Goal: Transaction & Acquisition: Purchase product/service

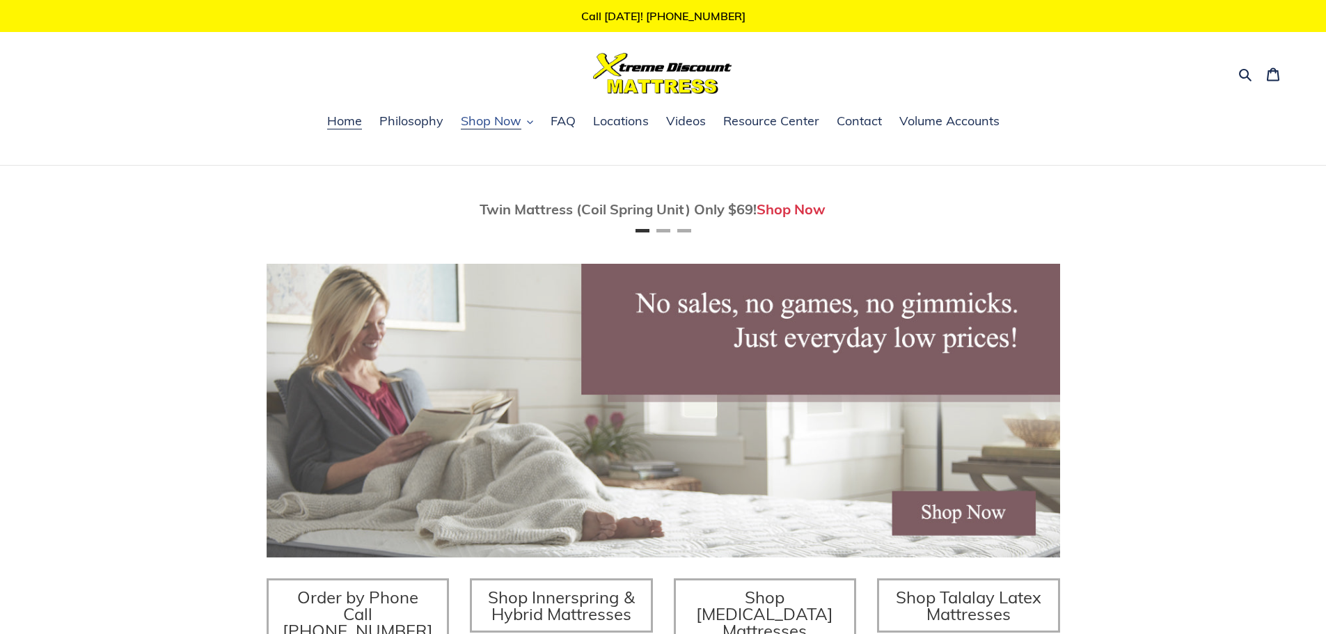
click at [481, 113] on span "Shop Now" at bounding box center [491, 121] width 61 height 17
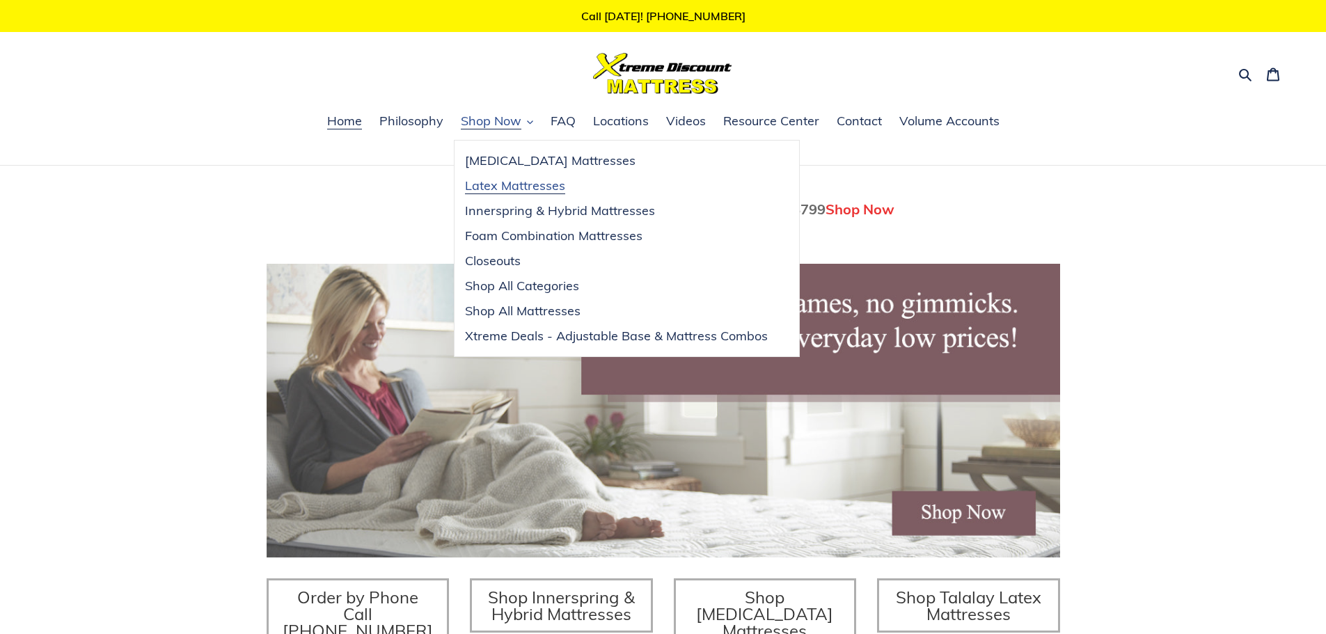
scroll to position [0, 793]
click at [530, 231] on span "Foam Combination Mattresses" at bounding box center [553, 236] width 177 height 17
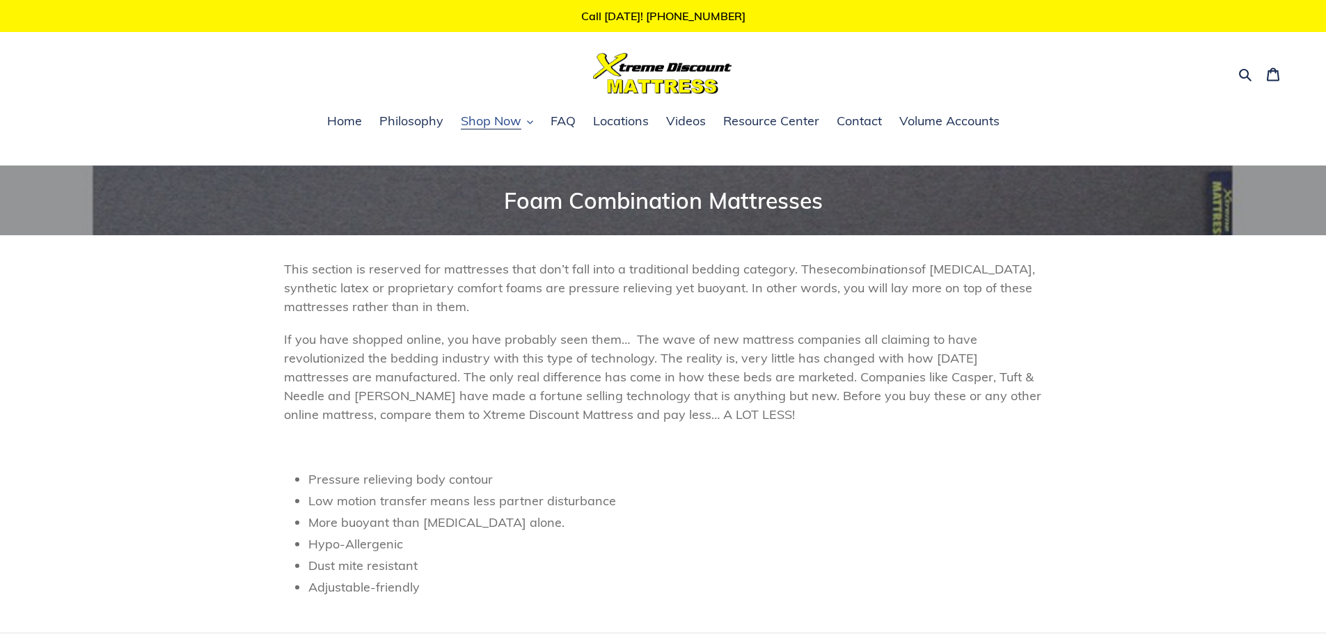
click at [498, 117] on span "Shop Now" at bounding box center [491, 121] width 61 height 17
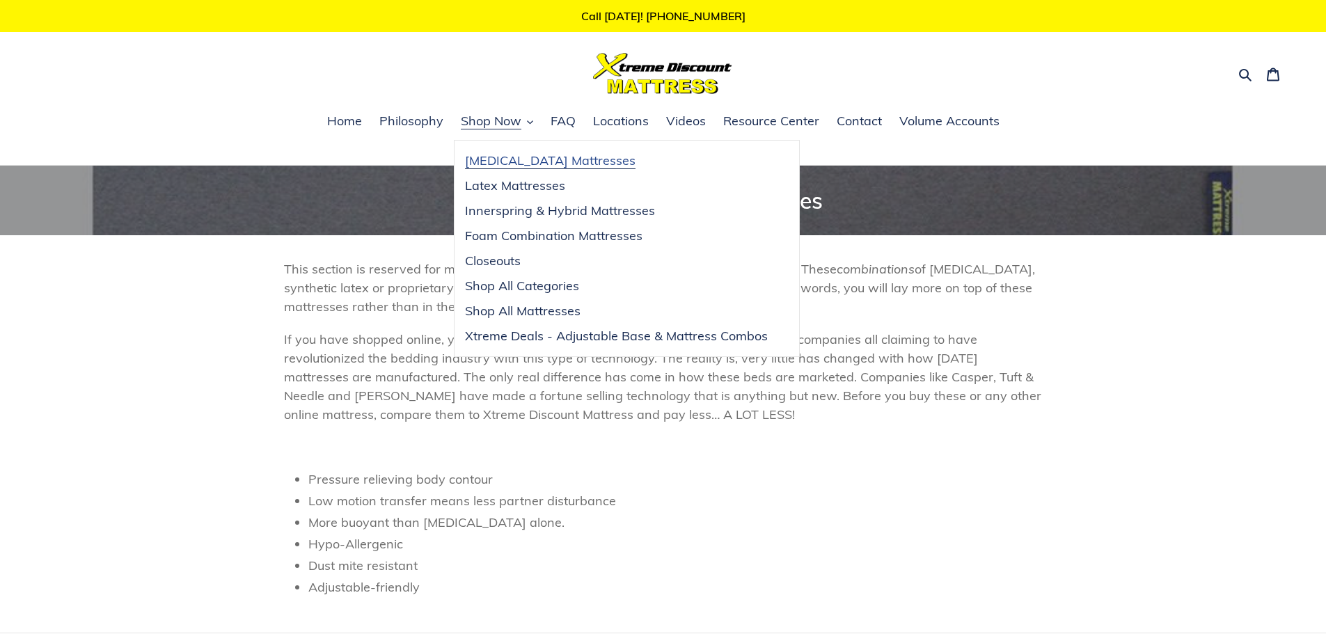
click at [517, 164] on span "[MEDICAL_DATA] Mattresses" at bounding box center [550, 160] width 171 height 17
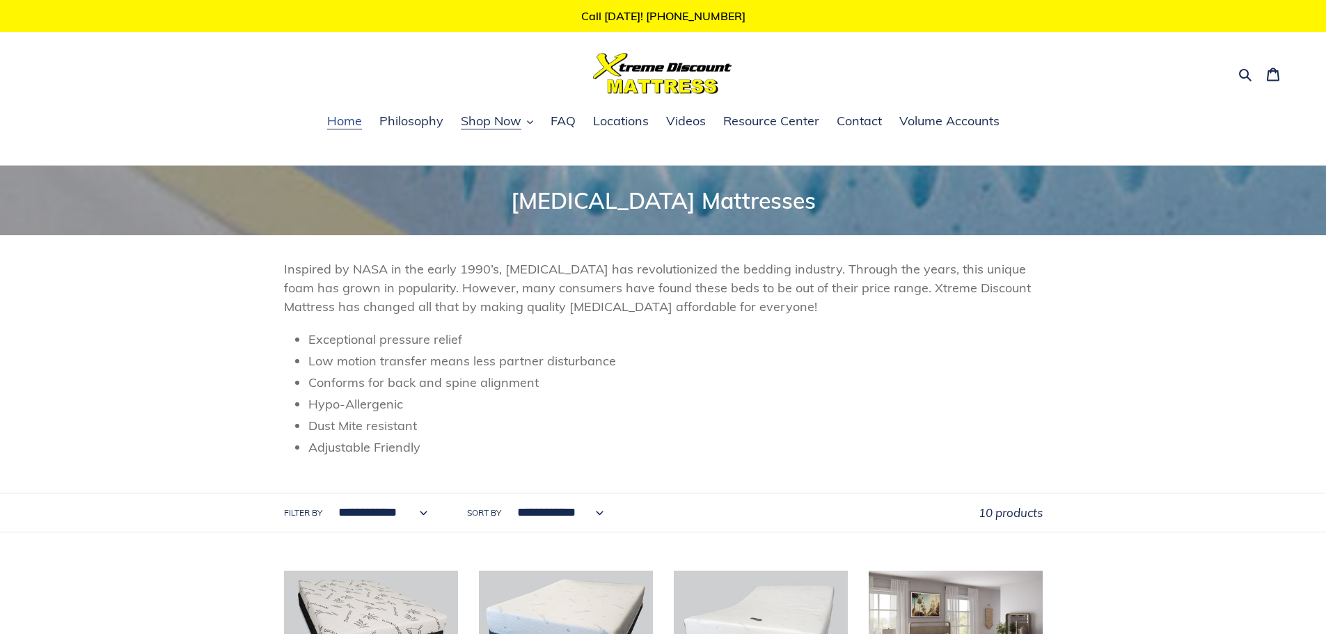
click at [356, 112] on link "Home" at bounding box center [344, 121] width 49 height 21
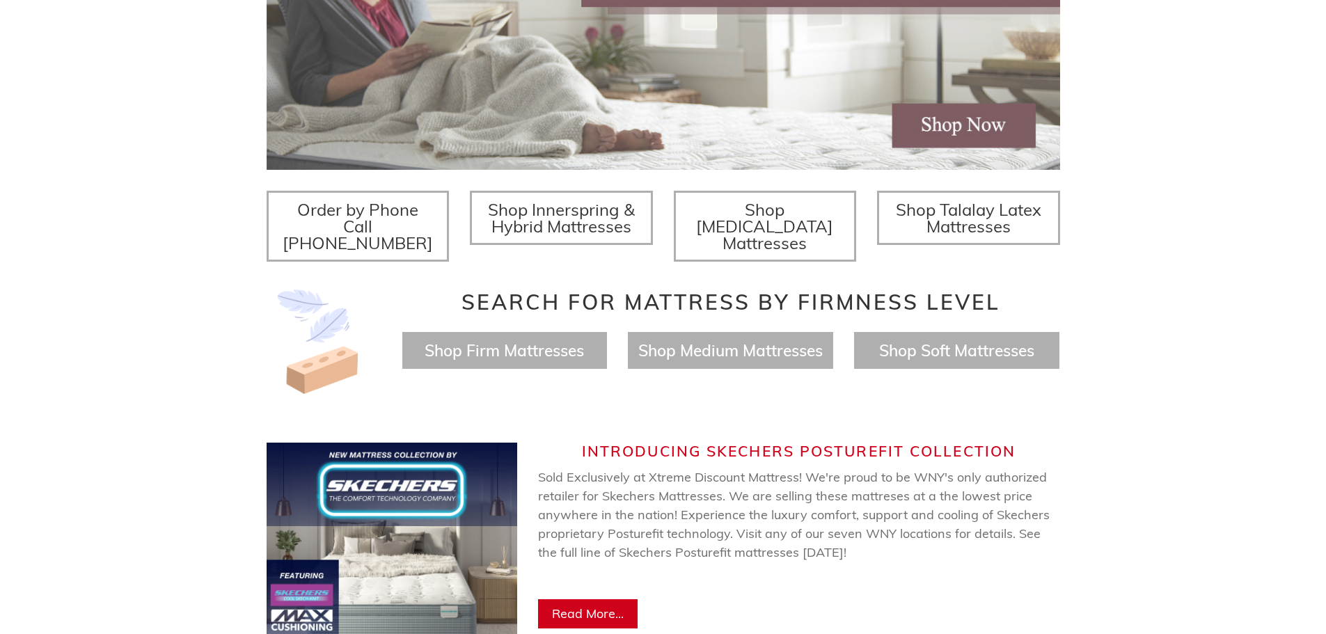
scroll to position [510, 0]
